Goal: Task Accomplishment & Management: Manage account settings

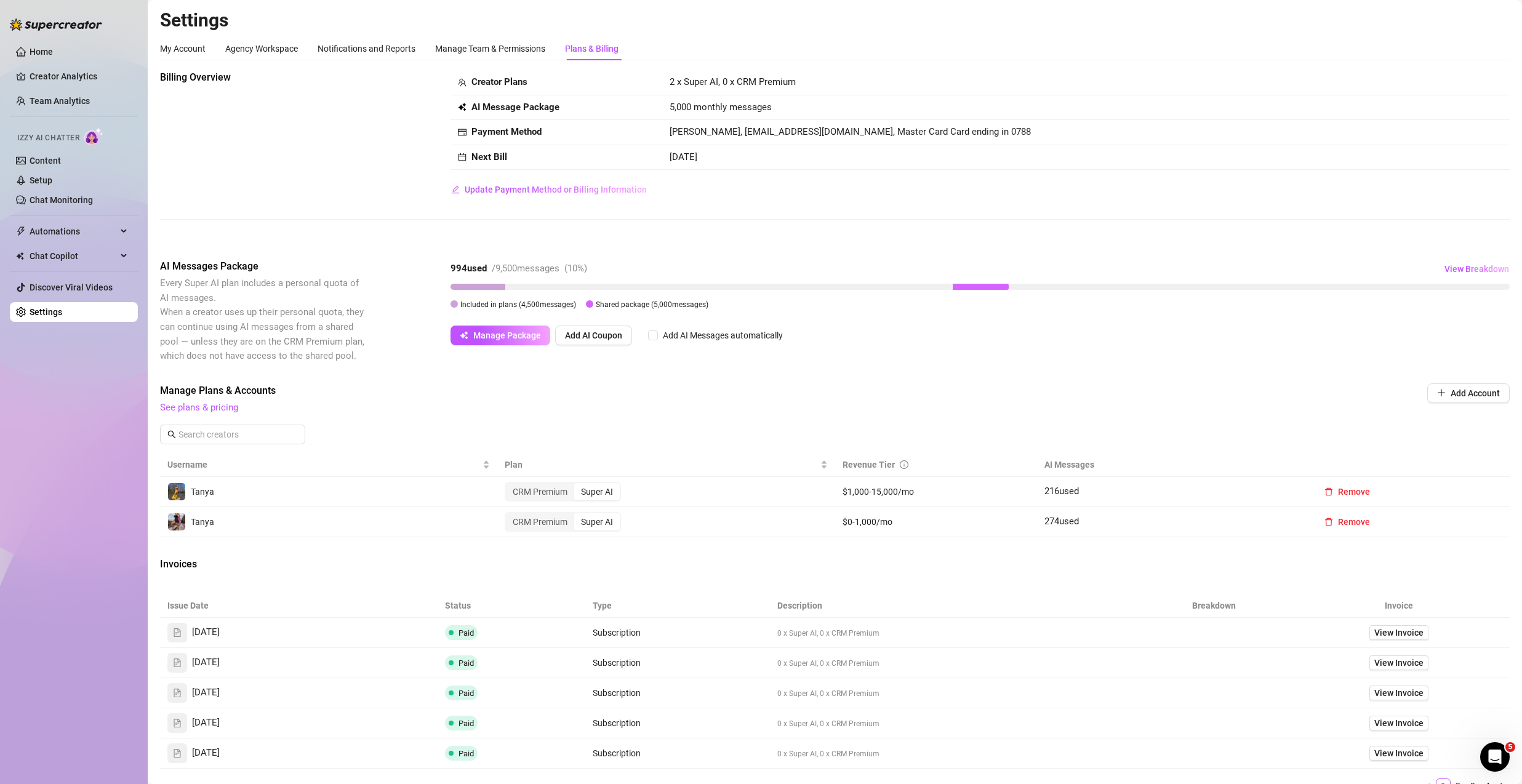
click at [1005, 253] on div "Billing Overview Creator Plans 2 x Super AI, 0 x CRM Premium AI Message Package…" at bounding box center [835, 469] width 1350 height 797
click at [981, 288] on div at bounding box center [981, 287] width 56 height 6
click at [987, 287] on div at bounding box center [981, 287] width 56 height 6
click at [1448, 254] on div "Billing Overview Creator Plans 2 x Super AI, 0 x CRM Premium AI Message Package…" at bounding box center [835, 469] width 1350 height 797
click at [1457, 272] on span "View Breakdown" at bounding box center [1477, 268] width 65 height 10
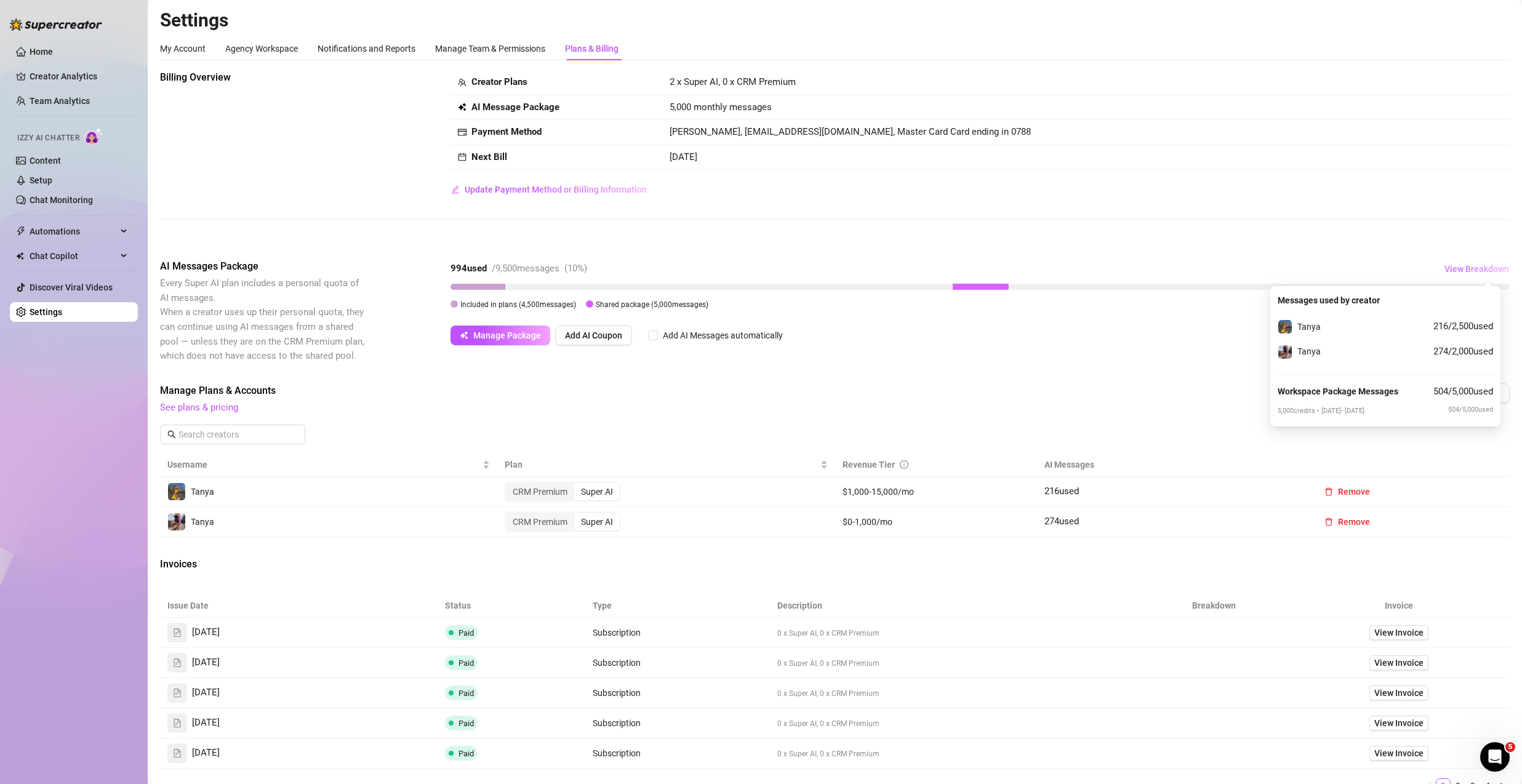
click at [1473, 263] on button "View Breakdown" at bounding box center [1477, 268] width 65 height 19
click at [1465, 266] on span "View Breakdown" at bounding box center [1477, 268] width 65 height 10
click at [1450, 265] on span "View Breakdown" at bounding box center [1477, 268] width 65 height 10
click at [1473, 273] on span "View Breakdown" at bounding box center [1477, 268] width 65 height 10
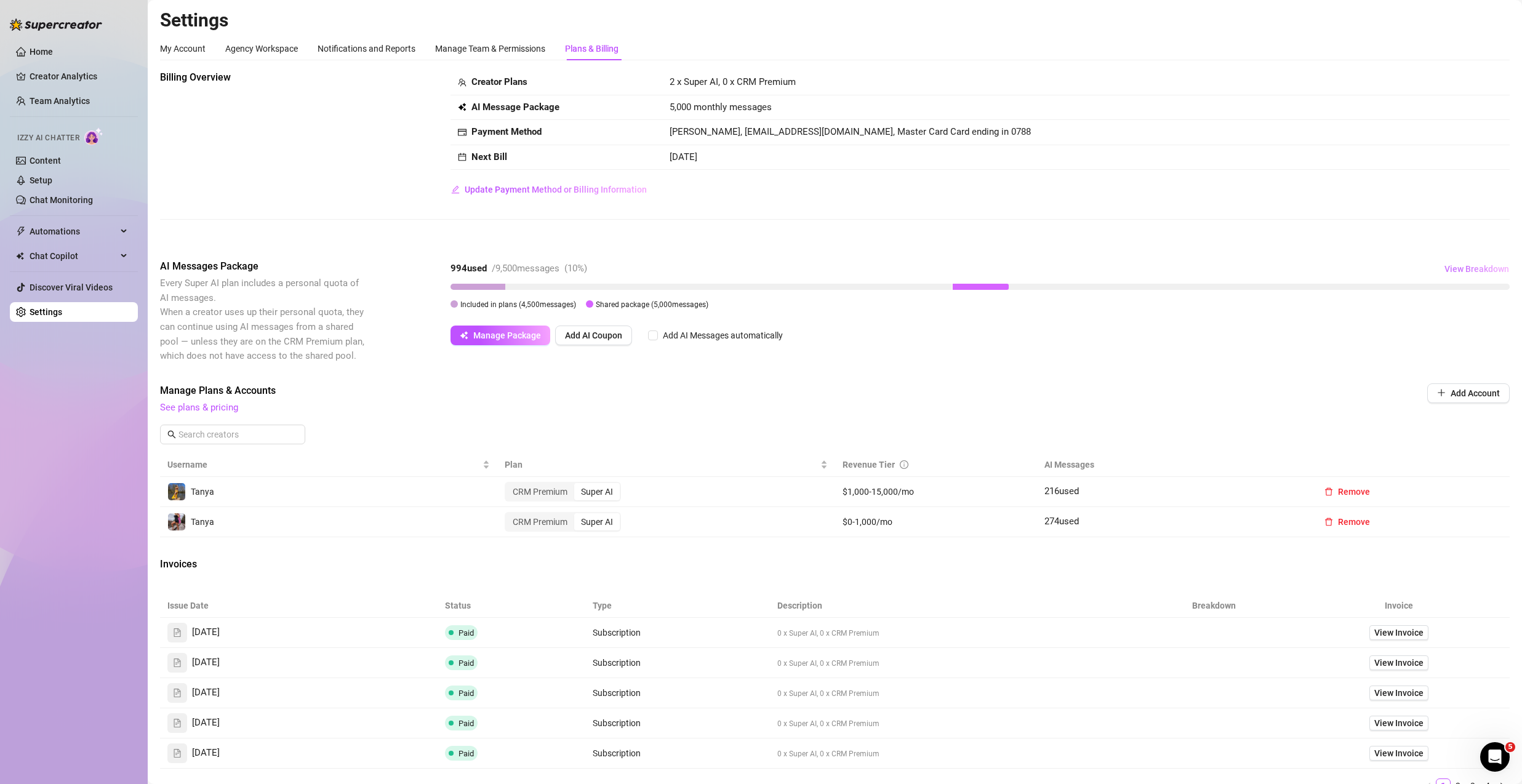
click at [1472, 273] on span "View Breakdown" at bounding box center [1477, 268] width 65 height 10
